Goal: Transaction & Acquisition: Purchase product/service

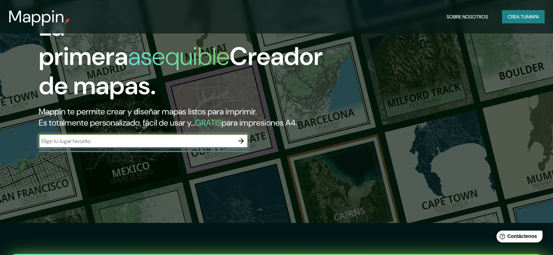
scroll to position [105, 0]
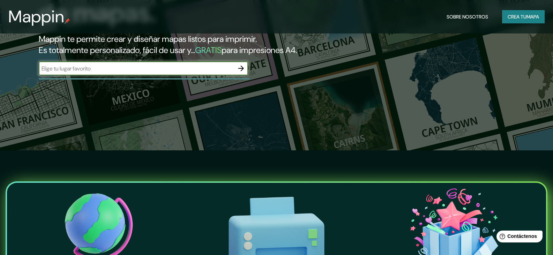
click at [202, 73] on input "text" at bounding box center [137, 69] width 196 height 8
type input "madre de [DEMOGRAPHIC_DATA] peru"
click at [241, 73] on icon "button" at bounding box center [241, 68] width 8 height 8
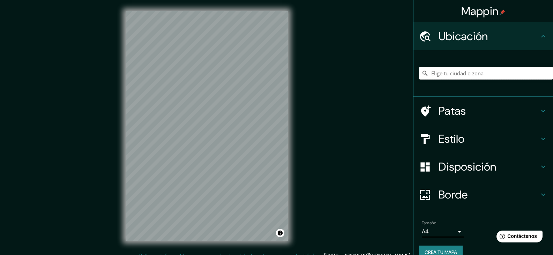
click at [447, 75] on input "Elige tu ciudad o zona" at bounding box center [486, 73] width 134 height 13
click at [440, 73] on input "Elige tu ciudad o zona" at bounding box center [486, 73] width 134 height 13
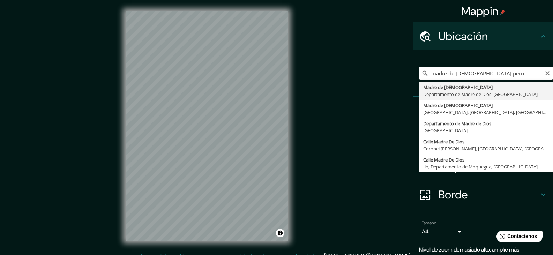
type input "[DEMOGRAPHIC_DATA], Departamento de [DEMOGRAPHIC_DATA], [GEOGRAPHIC_DATA]"
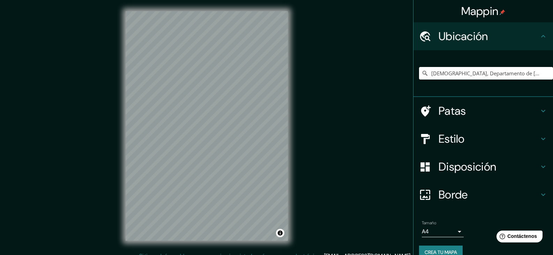
click at [456, 234] on body "Mappin Ubicación Madre De Dios, Departamento de Madre de Dios, Perú Patas Estil…" at bounding box center [276, 127] width 553 height 255
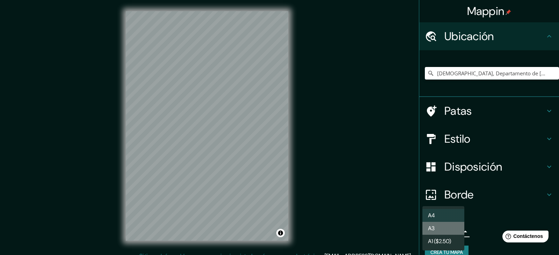
click at [447, 227] on li "A3" at bounding box center [443, 228] width 42 height 13
type input "a4"
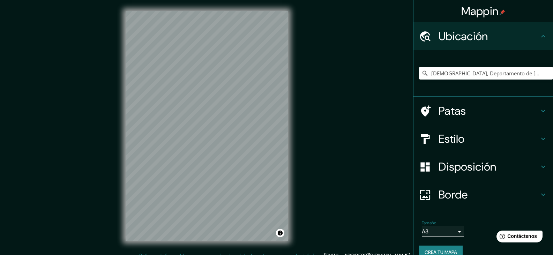
scroll to position [12, 0]
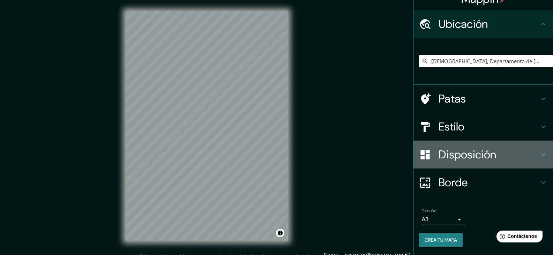
click at [515, 151] on h4 "Disposición" at bounding box center [489, 155] width 101 height 14
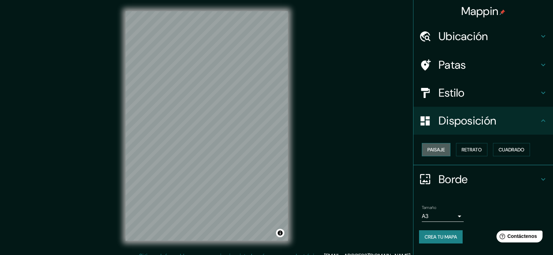
click at [446, 154] on button "Paisaje" at bounding box center [436, 149] width 29 height 13
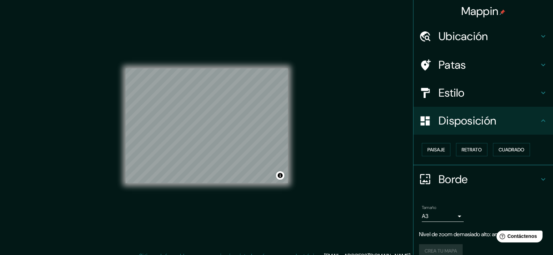
click at [481, 46] on div "Ubicación" at bounding box center [484, 36] width 140 height 28
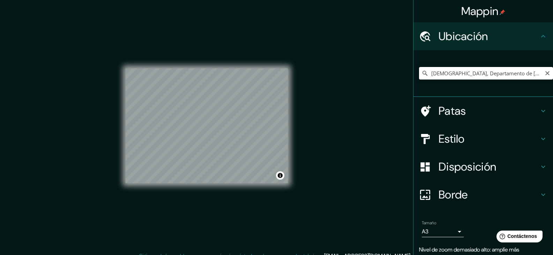
click at [476, 70] on input "[DEMOGRAPHIC_DATA], Departamento de [DEMOGRAPHIC_DATA], [GEOGRAPHIC_DATA]" at bounding box center [486, 73] width 134 height 13
click at [464, 72] on input "[DEMOGRAPHIC_DATA], Departamento de [DEMOGRAPHIC_DATA], [GEOGRAPHIC_DATA]" at bounding box center [486, 73] width 134 height 13
click at [472, 68] on input "[DEMOGRAPHIC_DATA], Departamento de [DEMOGRAPHIC_DATA], [GEOGRAPHIC_DATA]" at bounding box center [486, 73] width 134 height 13
click at [522, 72] on input "[DEMOGRAPHIC_DATA], Departamento de [DEMOGRAPHIC_DATA], [GEOGRAPHIC_DATA]" at bounding box center [486, 73] width 134 height 13
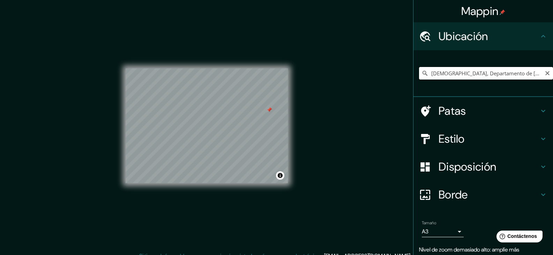
click at [522, 72] on input "[DEMOGRAPHIC_DATA], Departamento de [DEMOGRAPHIC_DATA], [GEOGRAPHIC_DATA]" at bounding box center [486, 73] width 134 height 13
click at [499, 113] on h4 "Patas" at bounding box center [489, 111] width 101 height 14
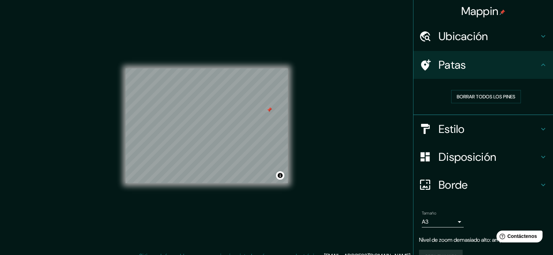
click at [504, 36] on h4 "Ubicación" at bounding box center [489, 36] width 101 height 14
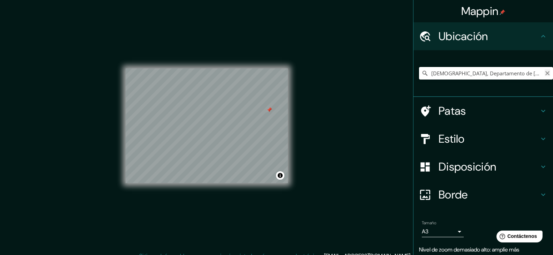
click at [545, 76] on icon "Claro" at bounding box center [548, 74] width 6 height 6
click at [480, 71] on input "Elige tu ciudad o zona" at bounding box center [486, 73] width 134 height 13
type input "[DEMOGRAPHIC_DATA], Departamento de [DEMOGRAPHIC_DATA], [GEOGRAPHIC_DATA]"
click at [498, 113] on h4 "Patas" at bounding box center [489, 111] width 101 height 14
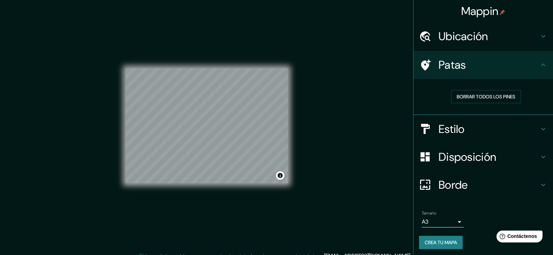
click at [521, 71] on h4 "Patas" at bounding box center [489, 65] width 101 height 14
click at [503, 133] on h4 "Estilo" at bounding box center [489, 129] width 101 height 14
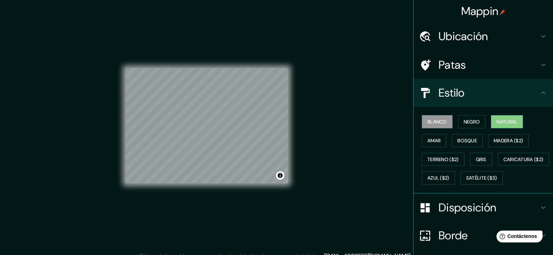
click at [502, 121] on font "Natural" at bounding box center [507, 122] width 21 height 6
click at [465, 124] on font "Negro" at bounding box center [472, 122] width 16 height 6
click at [441, 123] on font "Blanco" at bounding box center [438, 122] width 20 height 6
click at [438, 144] on button "Amar" at bounding box center [434, 140] width 24 height 13
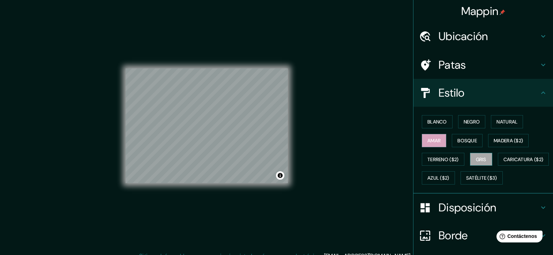
click at [477, 160] on font "Gris" at bounding box center [481, 159] width 10 height 6
click at [437, 125] on font "Blanco" at bounding box center [438, 121] width 20 height 9
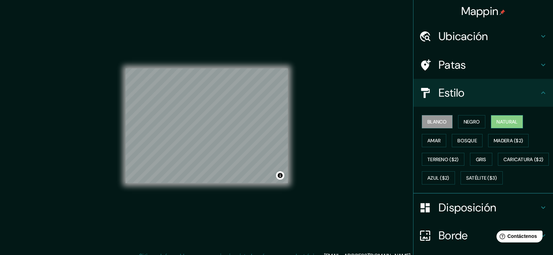
click at [499, 126] on font "Natural" at bounding box center [507, 121] width 21 height 9
click at [440, 124] on font "Blanco" at bounding box center [438, 122] width 20 height 6
click at [435, 140] on font "Amar" at bounding box center [434, 141] width 13 height 6
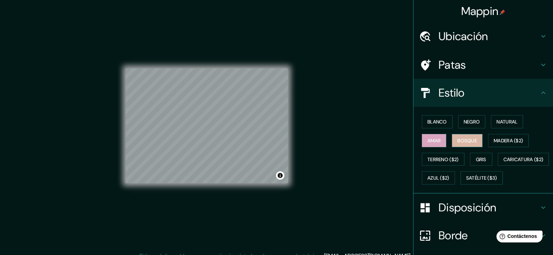
click at [468, 140] on font "Bosque" at bounding box center [468, 141] width 20 height 6
click at [478, 159] on font "Gris" at bounding box center [481, 159] width 10 height 6
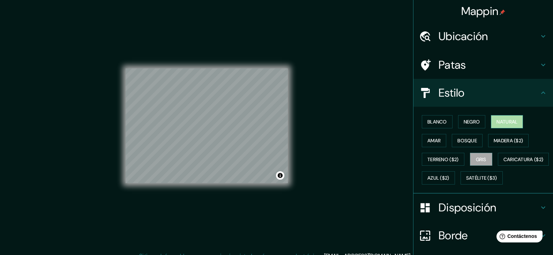
click at [511, 121] on font "Natural" at bounding box center [507, 122] width 21 height 6
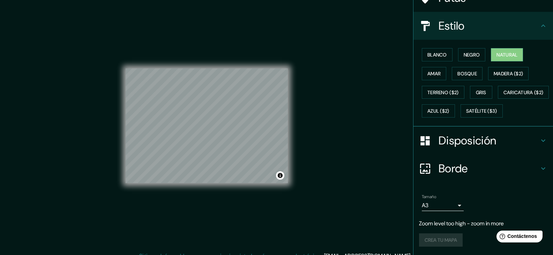
scroll to position [86, 0]
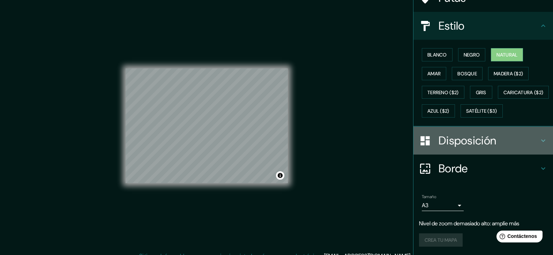
click at [481, 146] on font "Disposición" at bounding box center [468, 140] width 58 height 15
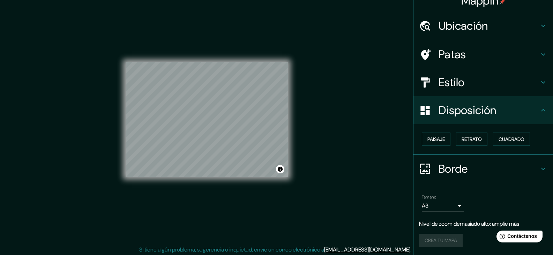
scroll to position [8, 0]
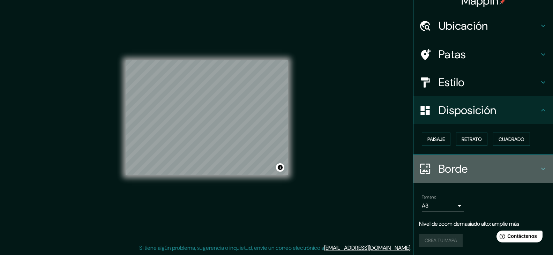
click at [493, 167] on h4 "Borde" at bounding box center [489, 169] width 101 height 14
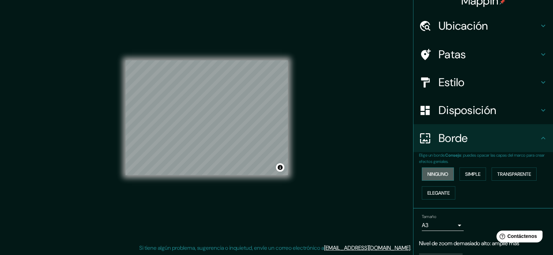
click at [446, 175] on button "Ninguno" at bounding box center [438, 174] width 32 height 13
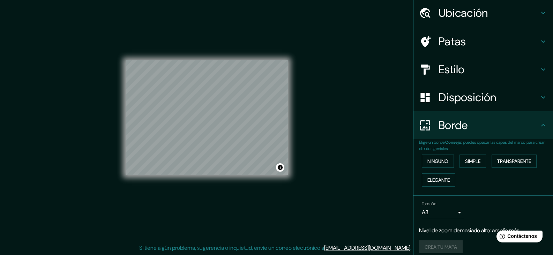
scroll to position [30, 0]
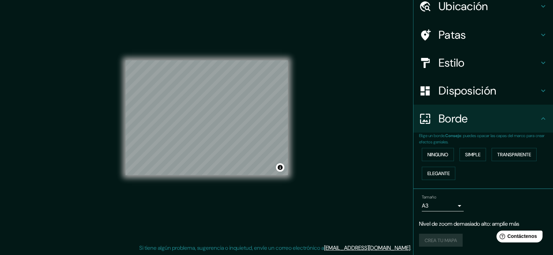
click at [445, 242] on div "Crea tu mapa" at bounding box center [483, 240] width 128 height 13
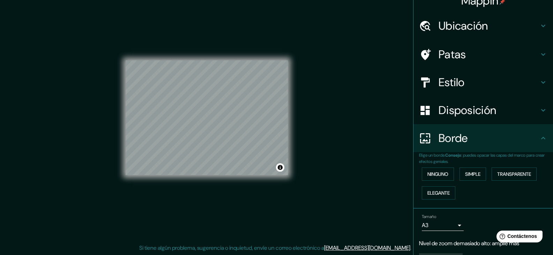
scroll to position [0, 0]
